Goal: Task Accomplishment & Management: Complete application form

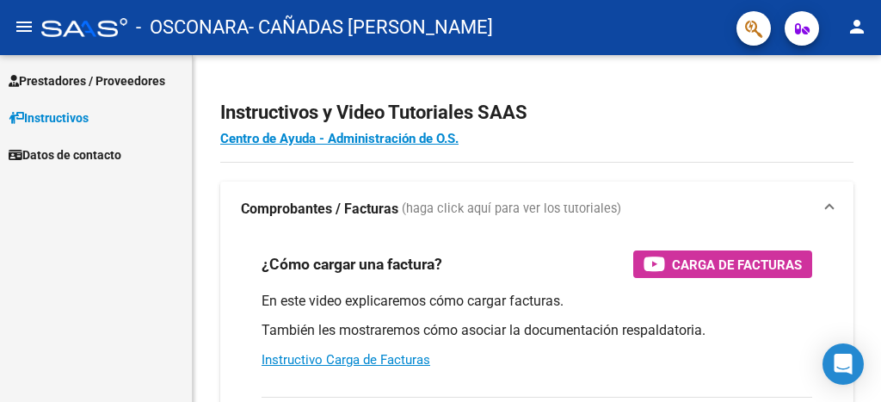
click at [101, 83] on span "Prestadores / Proveedores" at bounding box center [87, 80] width 157 height 19
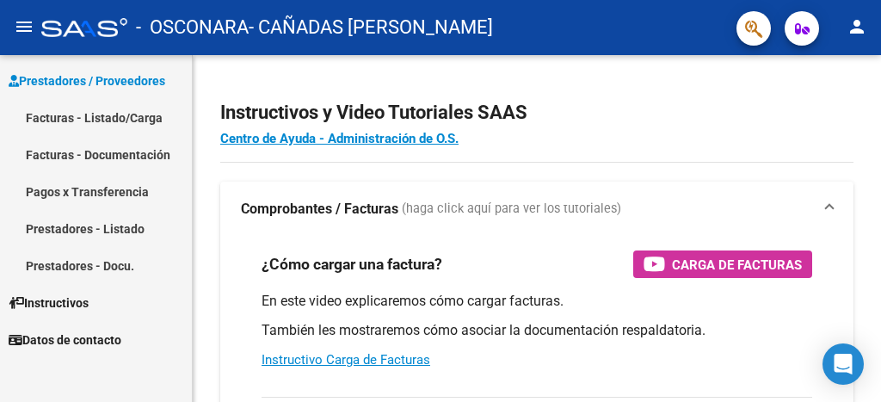
click at [107, 120] on link "Facturas - Listado/Carga" at bounding box center [96, 117] width 192 height 37
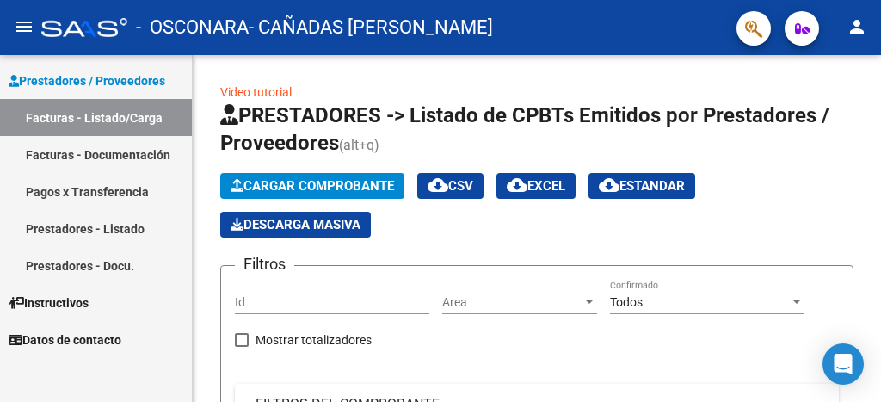
click at [142, 152] on link "Facturas - Documentación" at bounding box center [96, 154] width 192 height 37
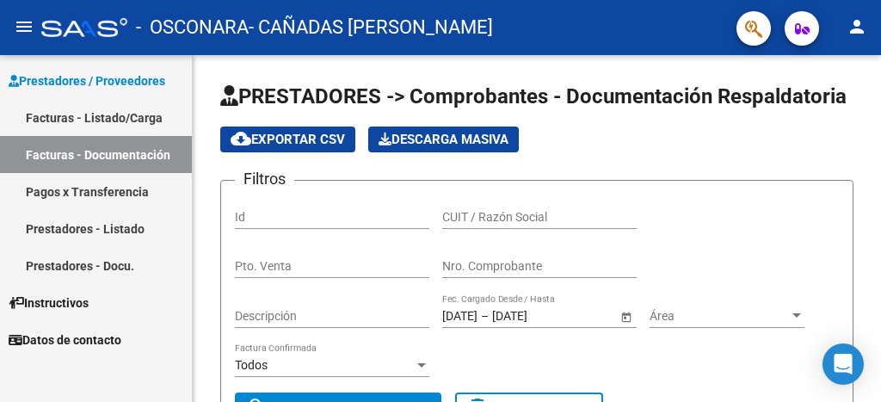
click at [117, 108] on link "Facturas - Listado/Carga" at bounding box center [96, 117] width 192 height 37
click at [117, 109] on link "Facturas - Listado/Carga" at bounding box center [96, 117] width 192 height 37
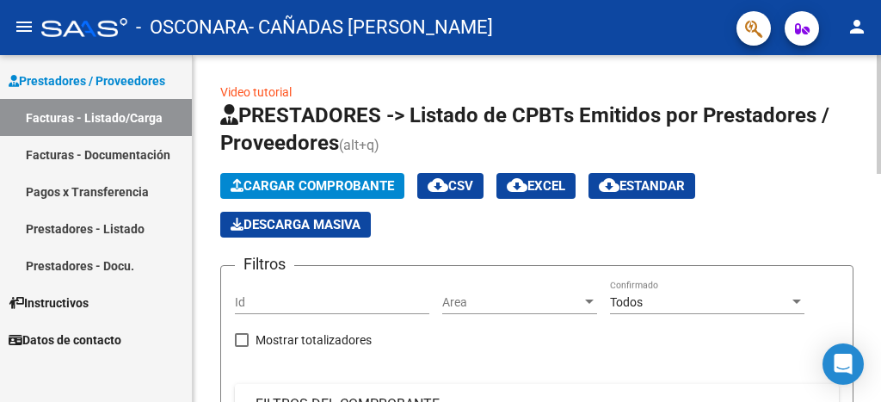
click at [271, 186] on span "Cargar Comprobante" at bounding box center [311, 185] width 163 height 15
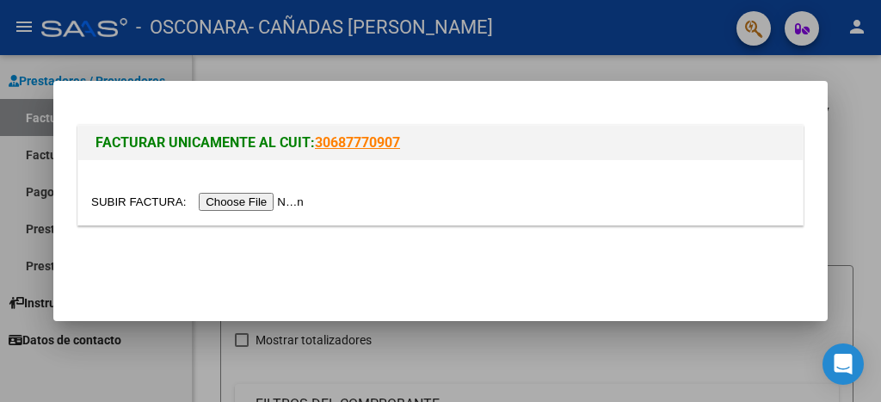
click at [309, 203] on input "file" at bounding box center [200, 202] width 218 height 18
click at [438, 345] on div at bounding box center [440, 201] width 881 height 402
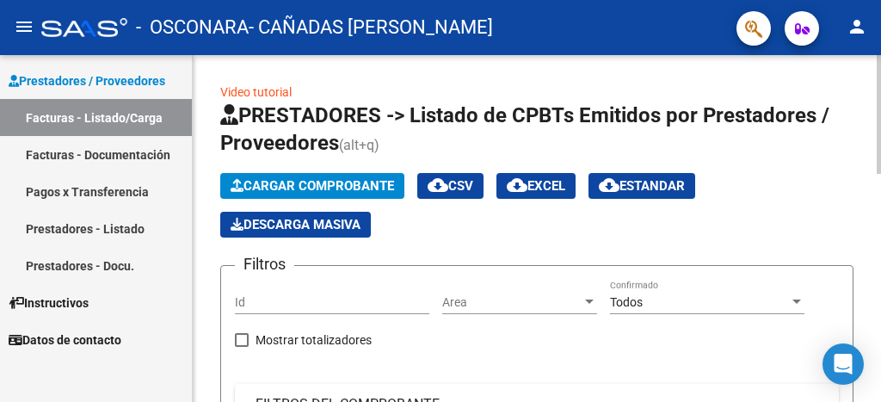
click at [482, 325] on div "Area Area" at bounding box center [519, 303] width 155 height 49
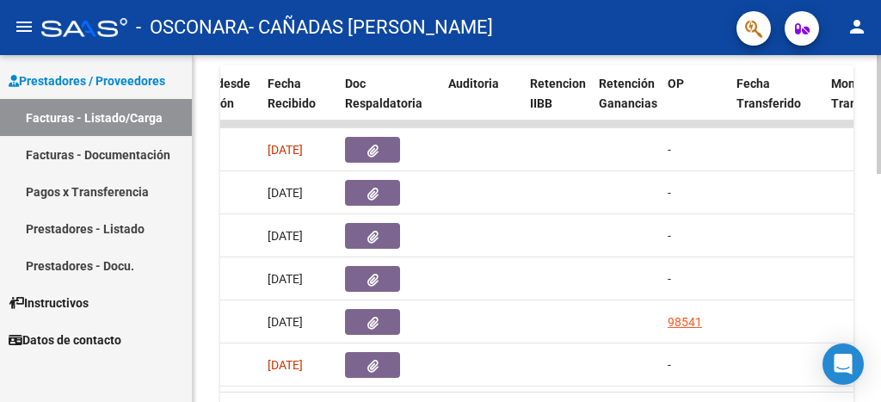
scroll to position [0, 998]
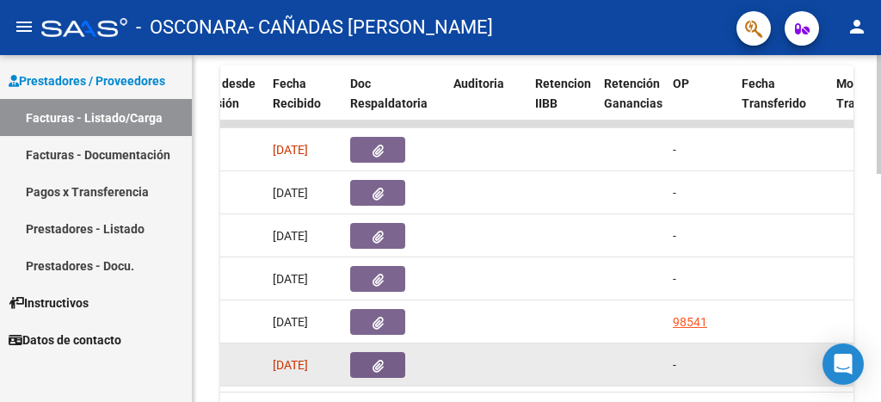
click at [359, 353] on button "button" at bounding box center [377, 365] width 55 height 26
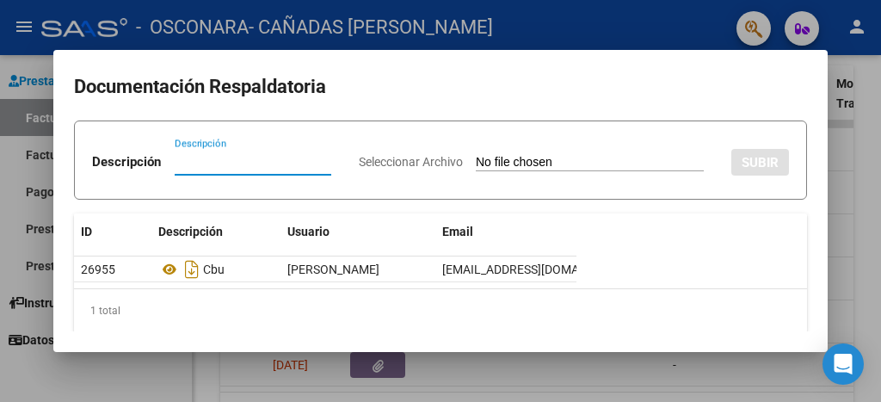
click at [441, 365] on div at bounding box center [440, 201] width 881 height 402
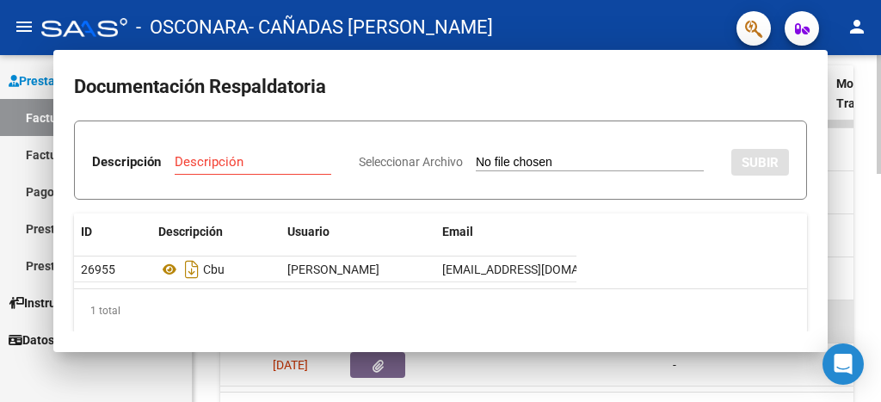
click at [815, 319] on datatable-body-cell at bounding box center [781, 321] width 95 height 42
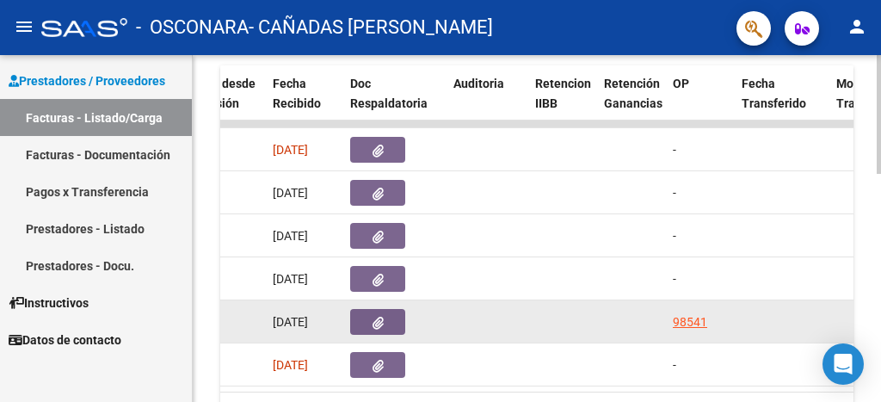
click at [371, 322] on button "button" at bounding box center [377, 322] width 55 height 26
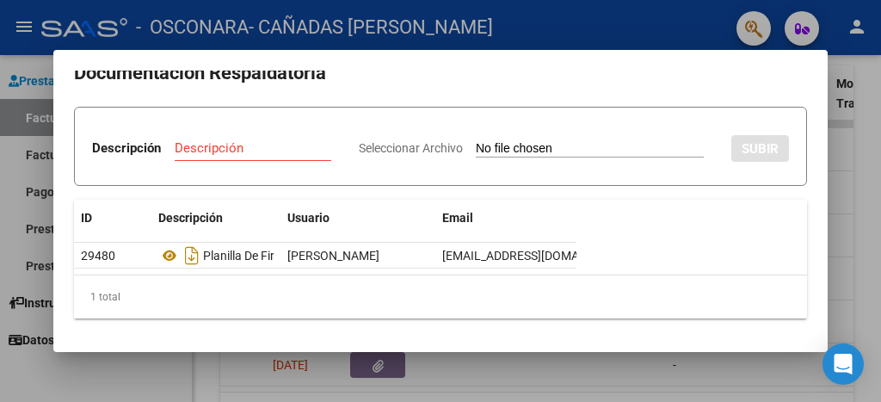
scroll to position [0, 0]
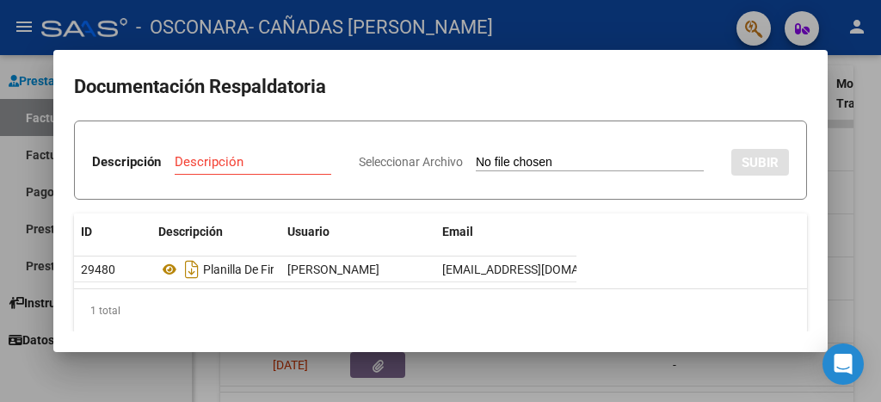
click at [716, 358] on div at bounding box center [440, 201] width 881 height 402
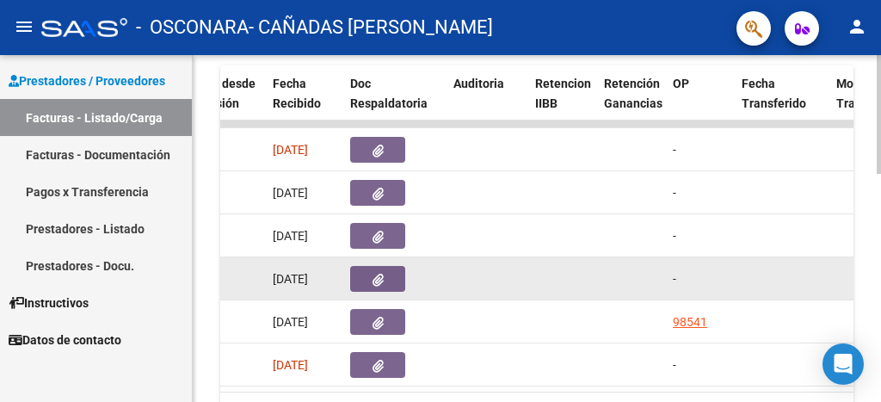
click at [364, 273] on button "button" at bounding box center [377, 279] width 55 height 26
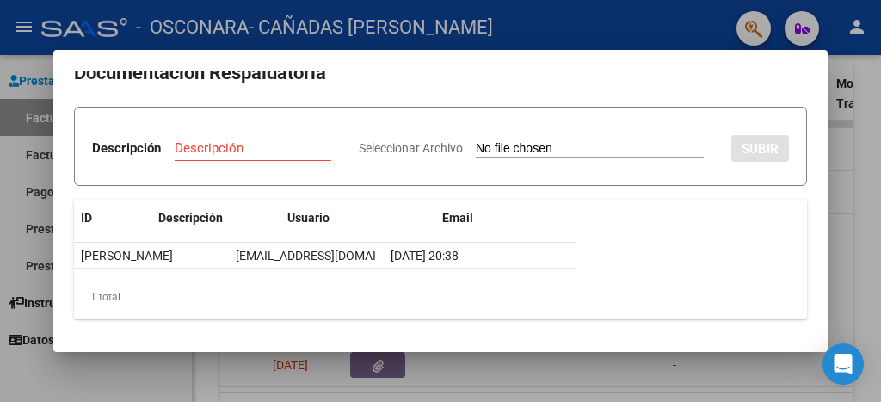
scroll to position [0, 229]
click at [707, 370] on div at bounding box center [440, 201] width 881 height 402
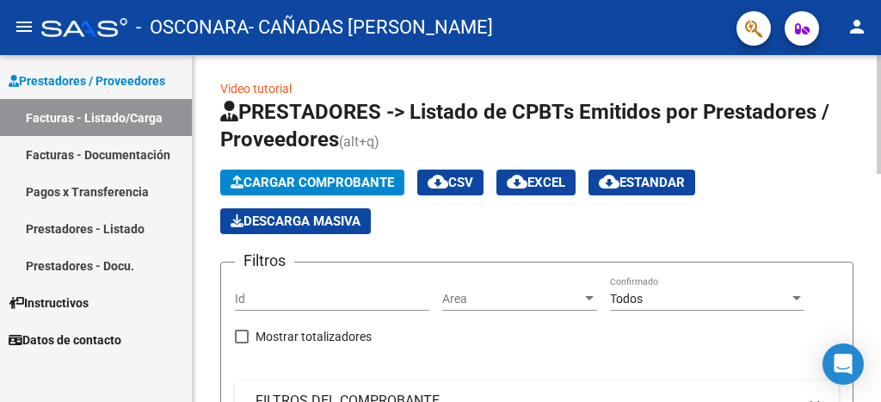
scroll to position [0, 0]
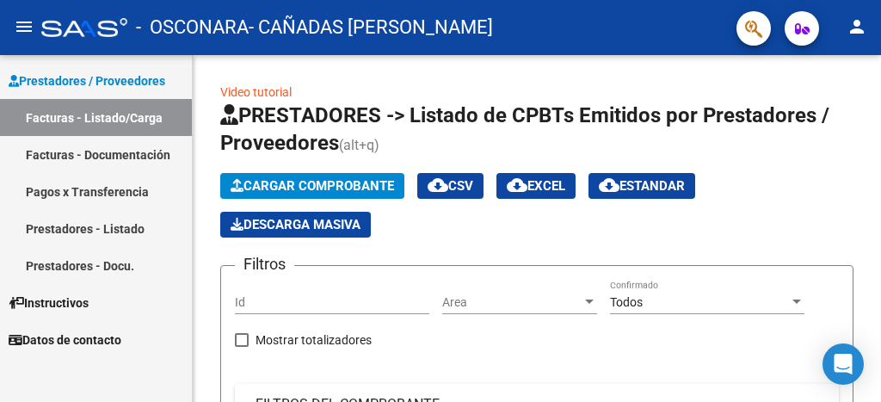
click at [138, 148] on link "Facturas - Documentación" at bounding box center [96, 154] width 192 height 37
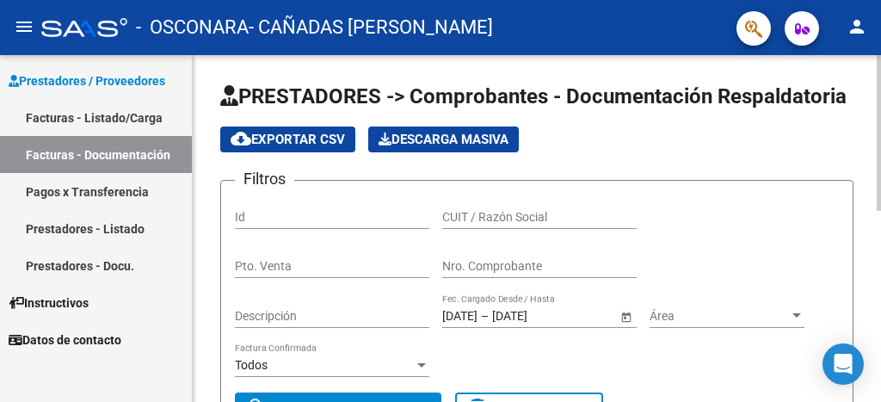
click at [550, 361] on div "Filtros Id CUIT / Razón Social Pto. Venta Nro. Comprobante Descripción [DATE] […" at bounding box center [537, 293] width 604 height 198
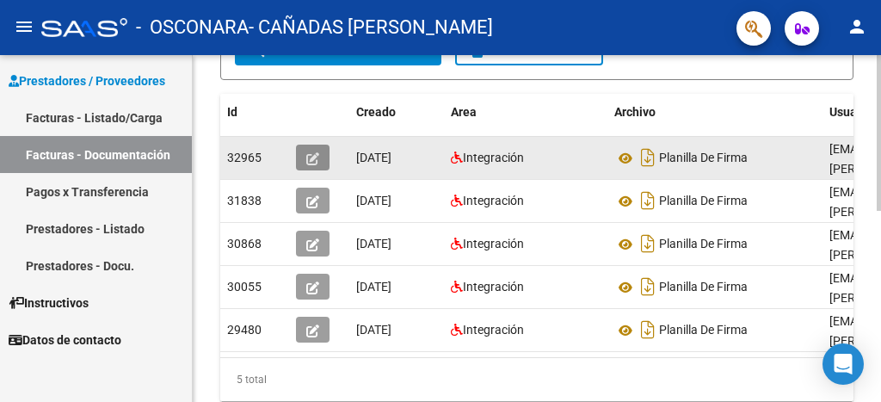
click at [319, 161] on button "button" at bounding box center [313, 157] width 34 height 26
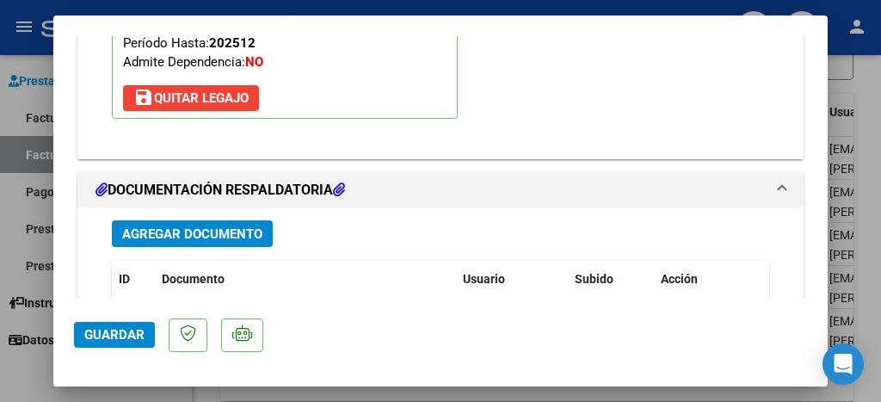
scroll to position [2098, 0]
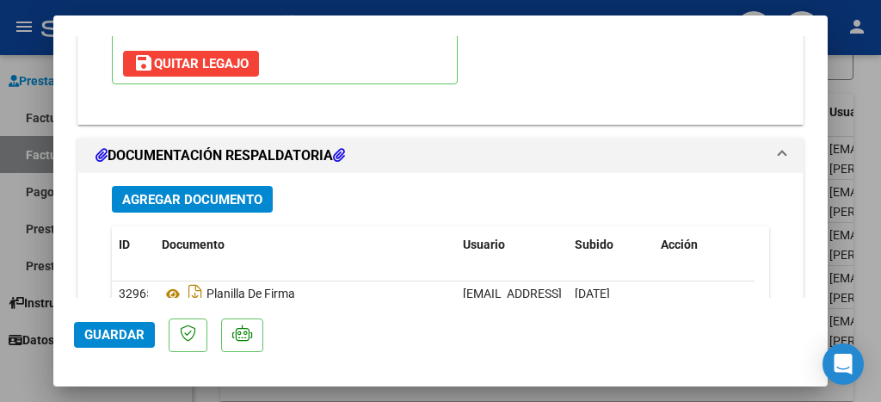
click at [234, 192] on span "Agregar Documento" at bounding box center [192, 199] width 140 height 15
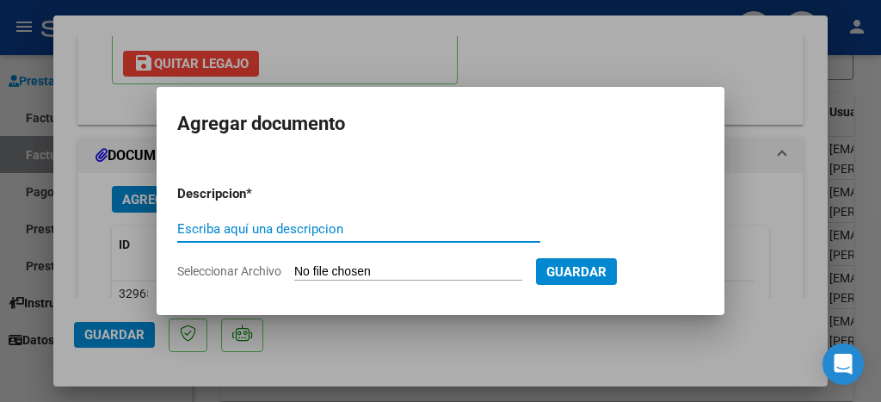
click at [294, 230] on input "Escriba aquí una descripcion" at bounding box center [358, 228] width 363 height 15
click at [294, 230] on input "Informe" at bounding box center [358, 228] width 363 height 15
type input "Informe [DATE]"
click at [449, 272] on input "Seleccionar Archivo" at bounding box center [408, 272] width 228 height 16
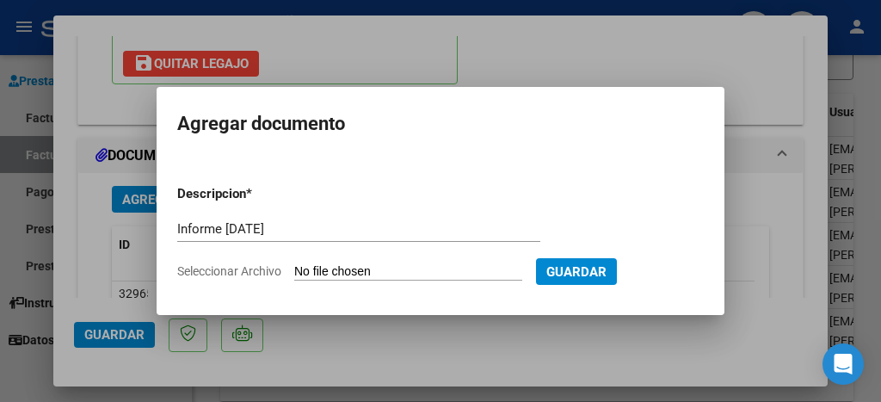
type input "C:\fakepath\Terapia OcupacionalAGOSTOMateoJVelazquez.pdf"
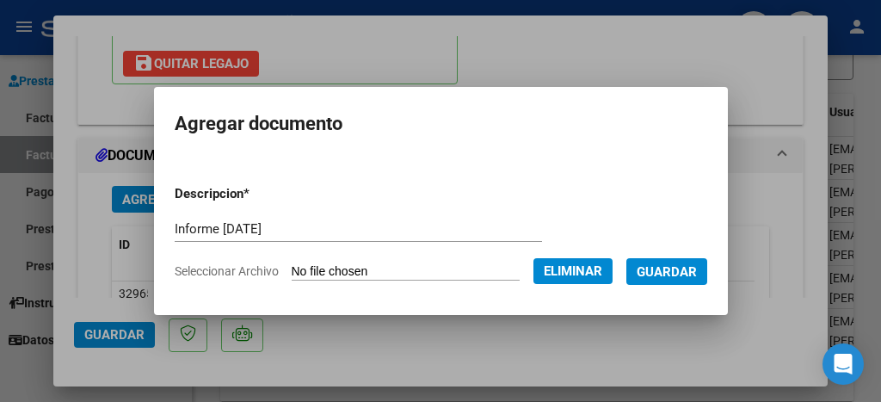
click at [660, 275] on span "Guardar" at bounding box center [666, 271] width 60 height 15
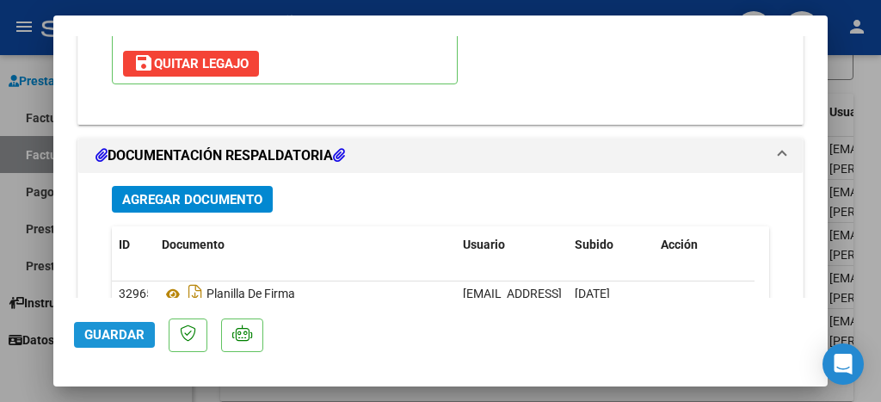
click at [141, 333] on span "Guardar" at bounding box center [114, 334] width 60 height 15
